Goal: Information Seeking & Learning: Check status

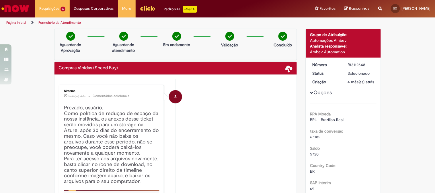
scroll to position [646, 0]
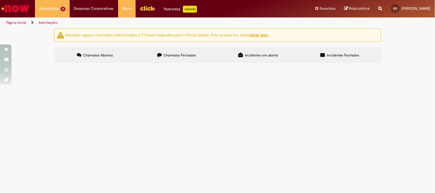
click at [174, 57] on span "Chamados Fechados" at bounding box center [180, 55] width 33 height 5
click at [0, 0] on link "2" at bounding box center [0, 0] width 0 height 0
click at [0, 0] on span "Entrega em [GEOGRAPHIC_DATA]" at bounding box center [0, 0] width 0 height 0
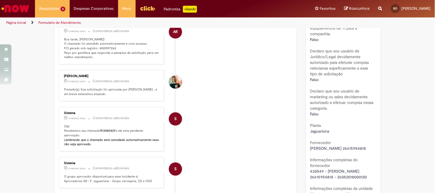
scroll to position [320, 0]
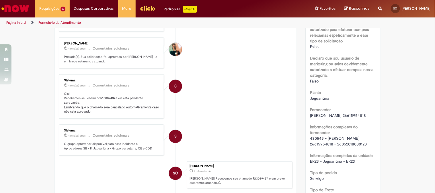
click at [107, 100] on b "R13089437" at bounding box center [108, 98] width 15 height 4
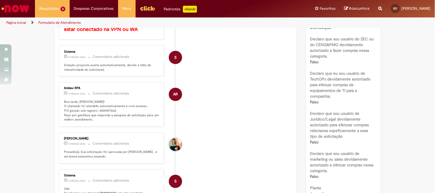
click at [106, 108] on p "Boa tarde, [PERSON_NAME]! O chamado foi atendido automaticamente e com sucesso.…" at bounding box center [112, 111] width 96 height 23
click at [106, 110] on p "Boa tarde, [PERSON_NAME]! O chamado foi atendido automaticamente e com sucesso.…" at bounding box center [112, 111] width 96 height 23
copy p "4501097262"
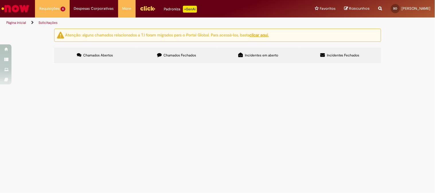
click at [165, 57] on span "Chamados Fechados" at bounding box center [180, 55] width 33 height 5
click at [0, 0] on link "2" at bounding box center [0, 0] width 0 height 0
click at [0, 0] on span "Amostra Sensory degustação Ceng" at bounding box center [0, 0] width 0 height 0
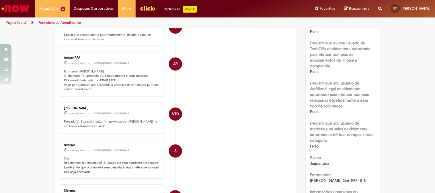
scroll to position [288, 0]
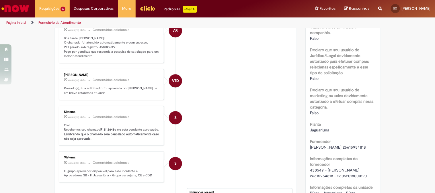
click at [109, 47] on p "Boa tarde, [PERSON_NAME]! O chamado foi atendido automaticamente e com sucesso.…" at bounding box center [112, 47] width 96 height 23
copy p "4501122827"
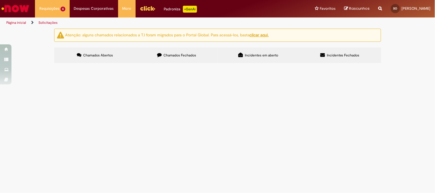
scroll to position [197, 0]
click at [0, 0] on span "Amostra Sensory degustação Ceng" at bounding box center [0, 0] width 0 height 0
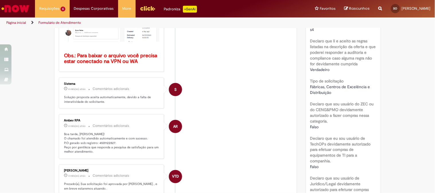
scroll to position [192, 0]
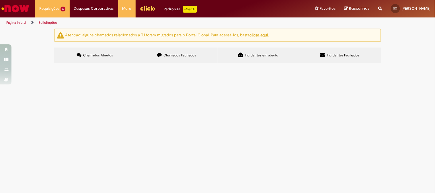
click at [179, 52] on label "Chamados Fechados" at bounding box center [177, 55] width 82 height 15
click at [0, 0] on span "Amostras Jacareí" at bounding box center [0, 0] width 0 height 0
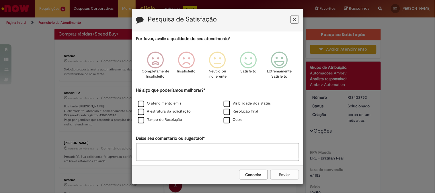
click at [293, 21] on icon "Feedback" at bounding box center [295, 20] width 4 height 6
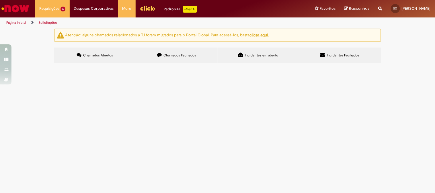
click at [171, 56] on span "Chamados Fechados" at bounding box center [180, 55] width 33 height 5
click at [0, 0] on link "2" at bounding box center [0, 0] width 0 height 0
click at [0, 0] on span "Entrega em [GEOGRAPHIC_DATA]" at bounding box center [0, 0] width 0 height 0
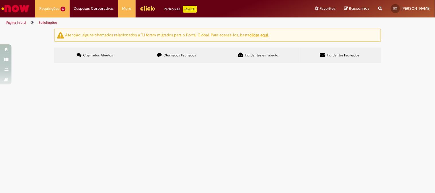
click at [0, 0] on span "Entrega em [GEOGRAPHIC_DATA]" at bounding box center [0, 0] width 0 height 0
click at [165, 55] on span "Chamados Fechados" at bounding box center [180, 55] width 33 height 5
click at [0, 0] on link "2" at bounding box center [0, 0] width 0 height 0
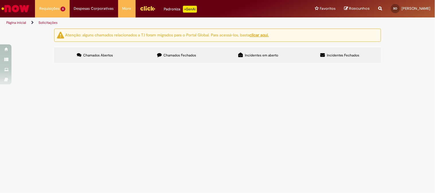
click at [0, 0] on span "Amostra Sensory degustação Ceng" at bounding box center [0, 0] width 0 height 0
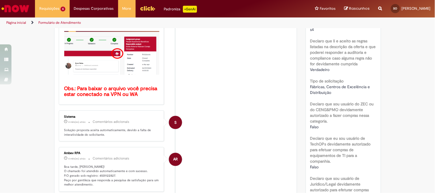
scroll to position [192, 0]
